Goal: Transaction & Acquisition: Obtain resource

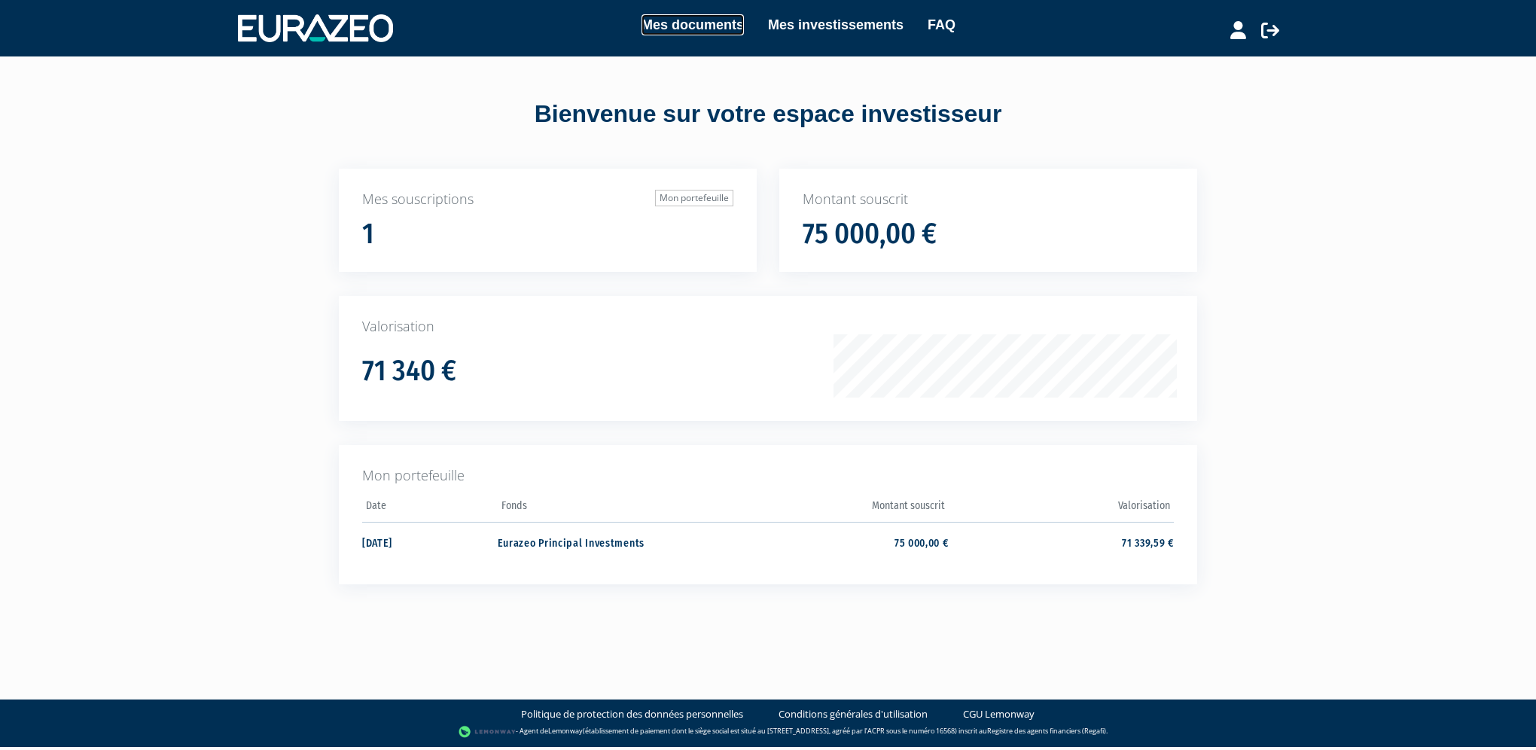
click at [725, 20] on link "Mes documents" at bounding box center [692, 24] width 102 height 21
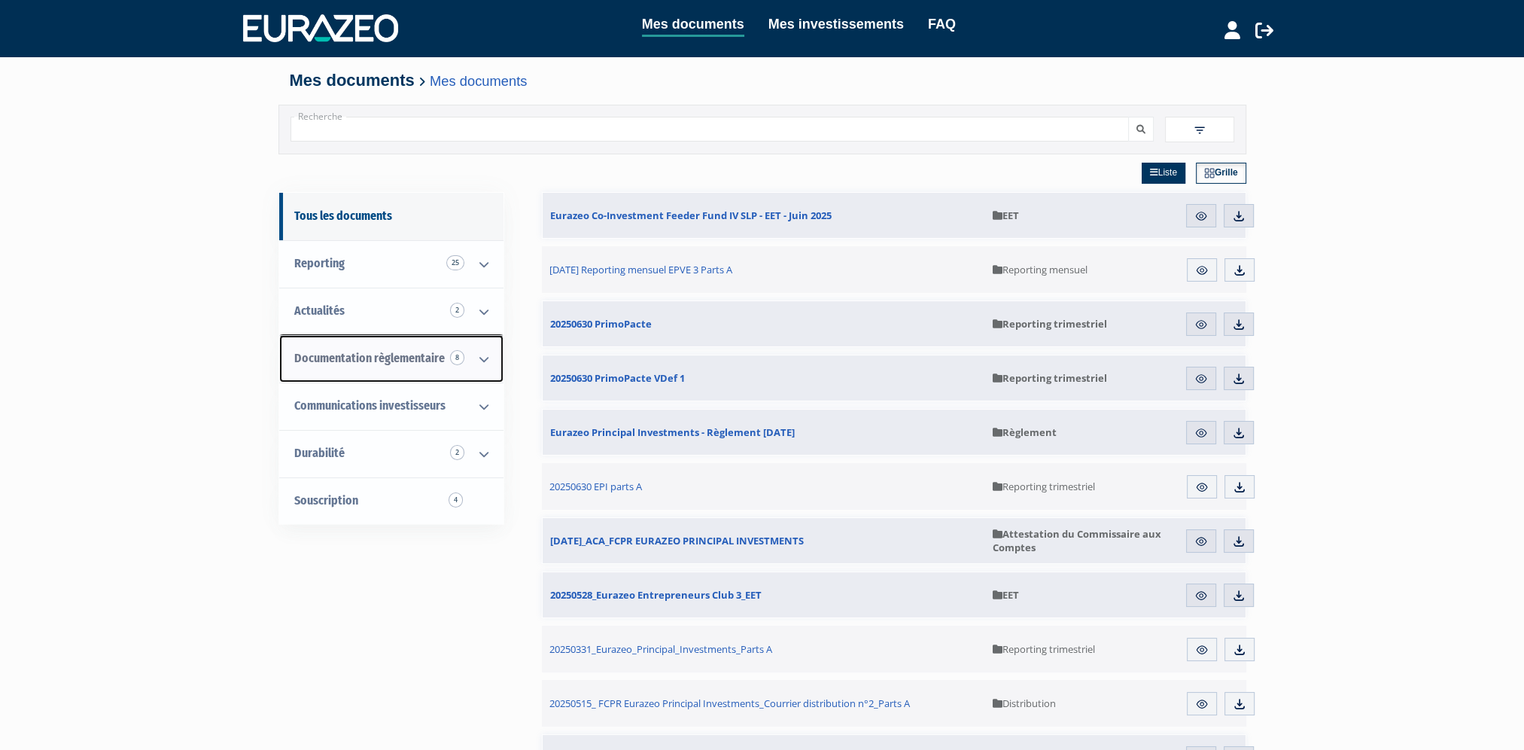
click at [375, 354] on span "Documentation règlementaire 8" at bounding box center [369, 358] width 151 height 14
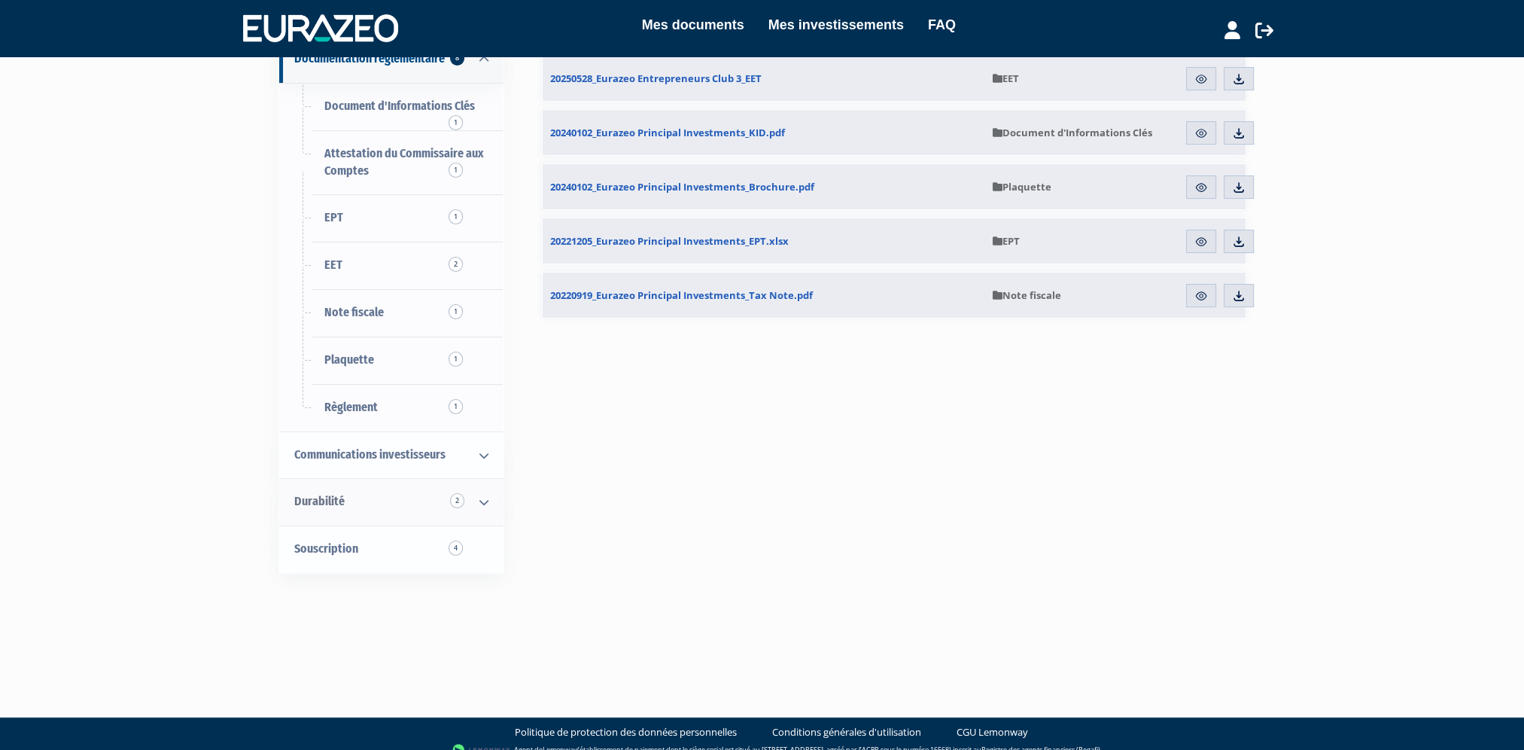
scroll to position [300, 0]
click at [367, 536] on link "Souscription 4" at bounding box center [391, 548] width 224 height 47
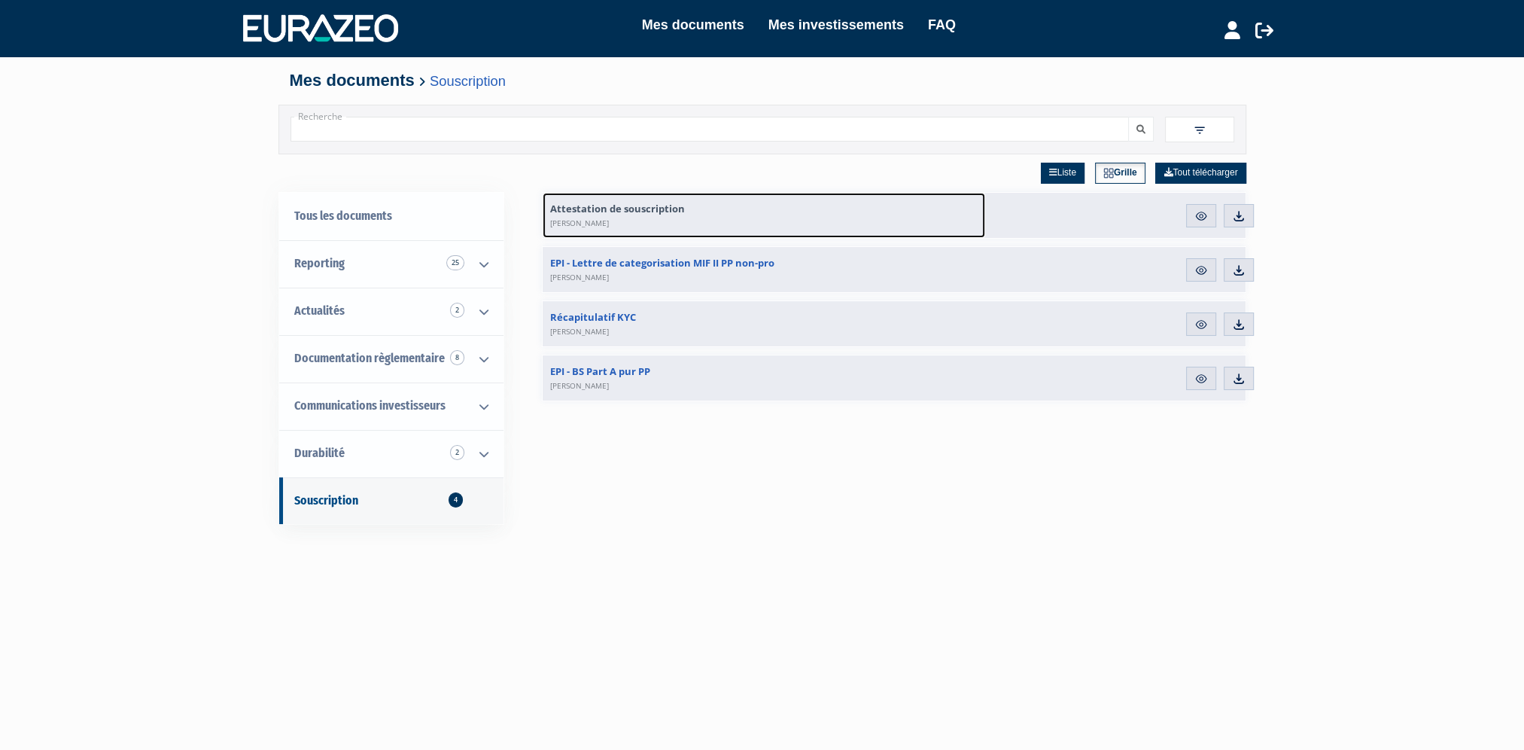
click at [659, 208] on span "Attestation de souscription Romain Raguin" at bounding box center [617, 215] width 135 height 27
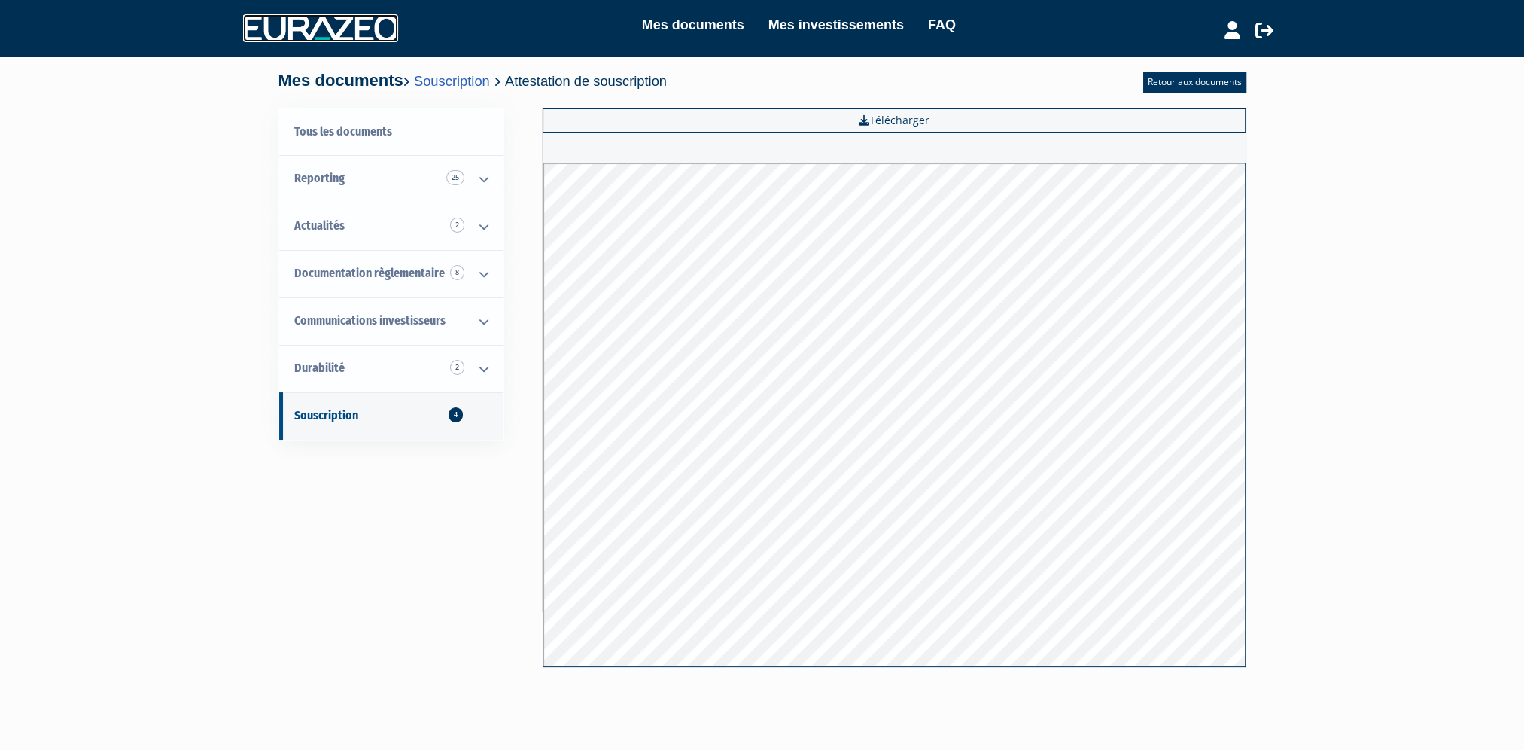
click at [380, 29] on img at bounding box center [320, 27] width 155 height 27
